Goal: Transaction & Acquisition: Purchase product/service

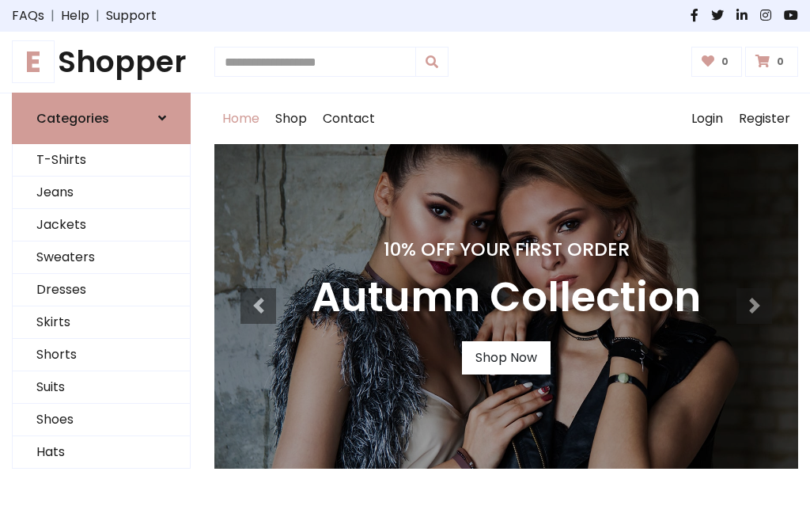
click at [405, 260] on h4 "10% Off Your First Order" at bounding box center [506, 249] width 389 height 22
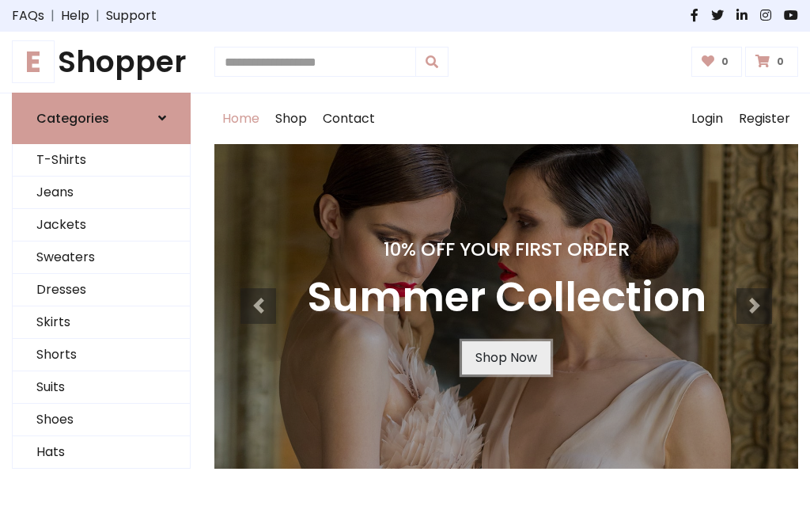
click at [506, 357] on link "Shop Now" at bounding box center [506, 357] width 89 height 33
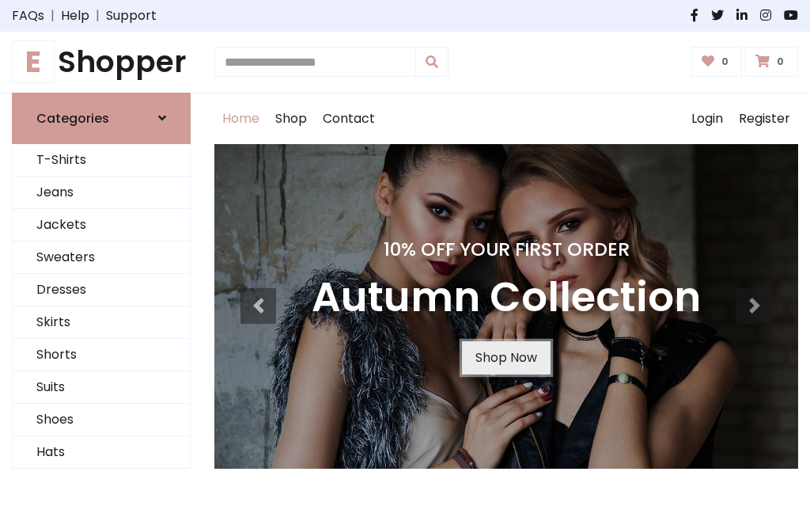
click at [506, 357] on link "Shop Now" at bounding box center [506, 357] width 89 height 33
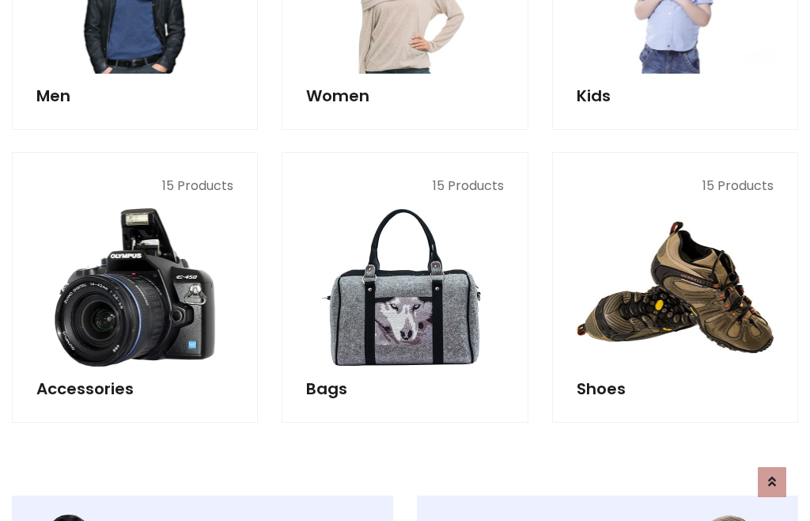
scroll to position [1578, 0]
